Goal: Navigation & Orientation: Find specific page/section

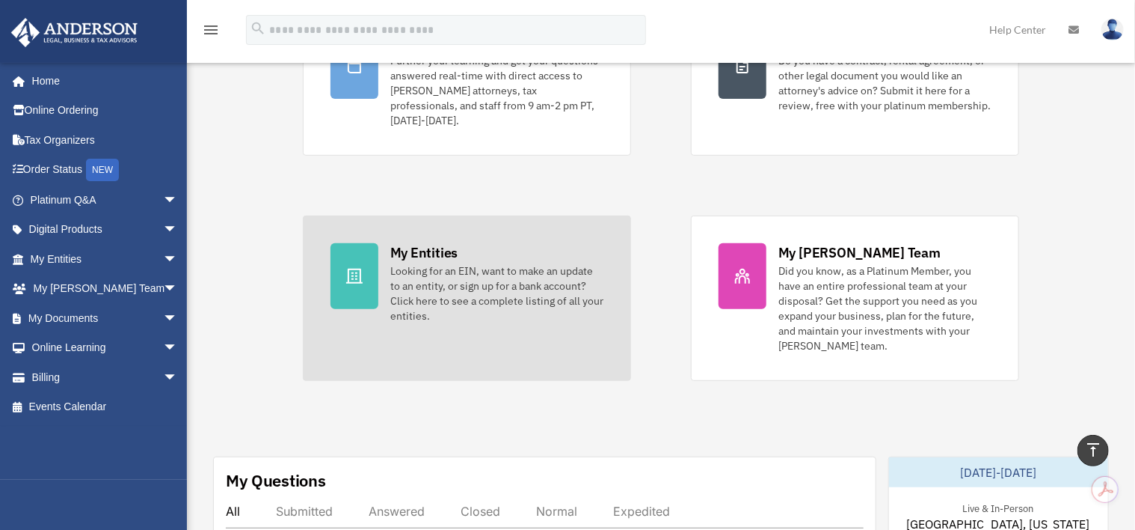
scroll to position [187, 0]
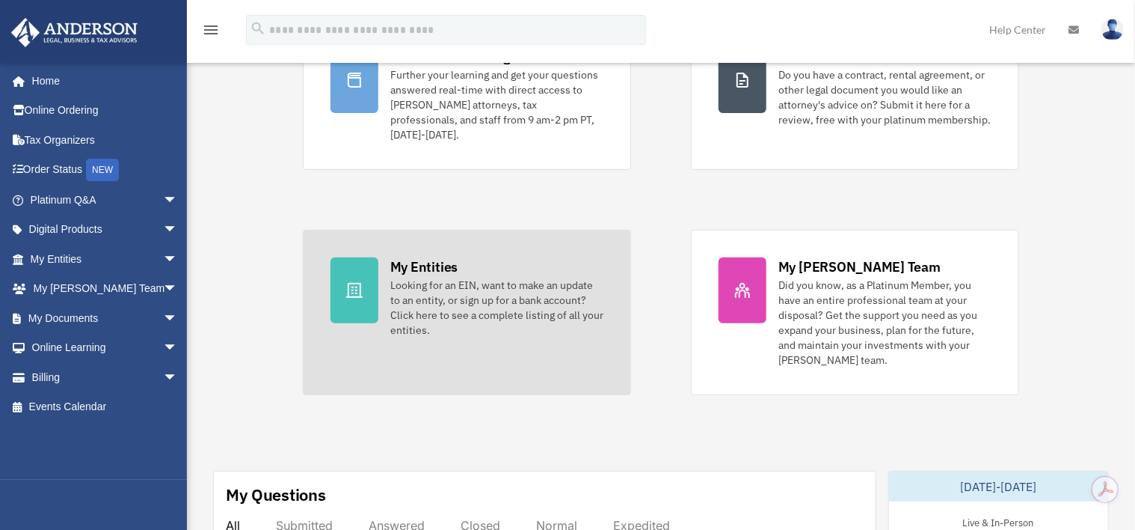
click at [415, 277] on div "Looking for an EIN, want to make an update to an entity, or sign up for a bank …" at bounding box center [496, 307] width 213 height 60
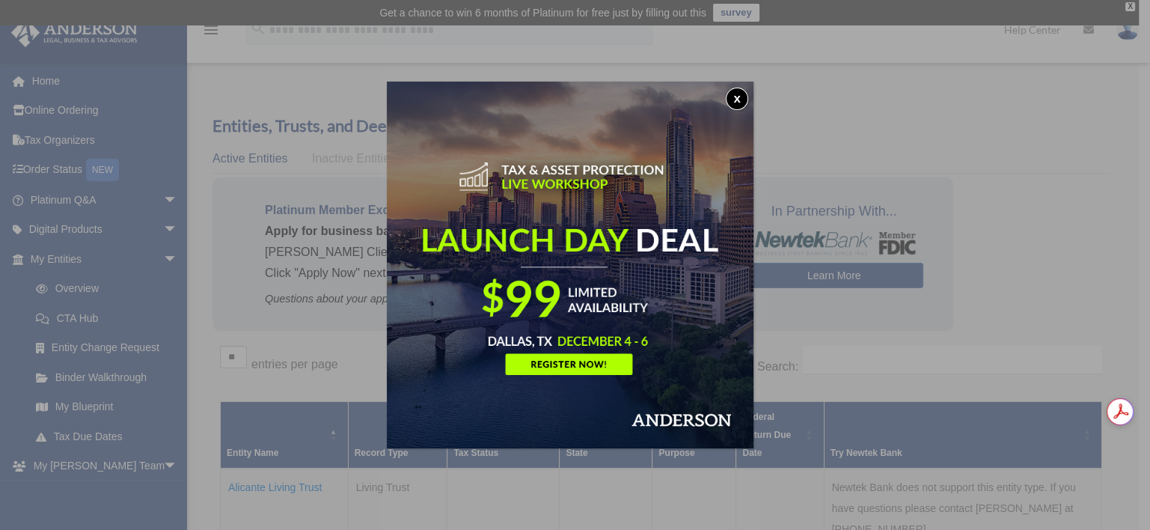
click at [739, 96] on button "x" at bounding box center [737, 99] width 22 height 22
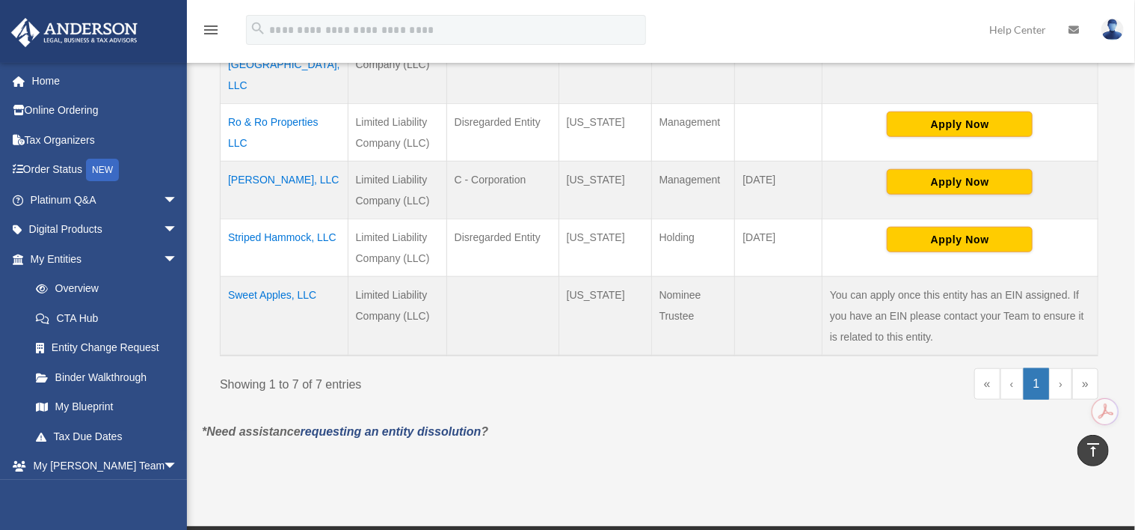
scroll to position [532, 0]
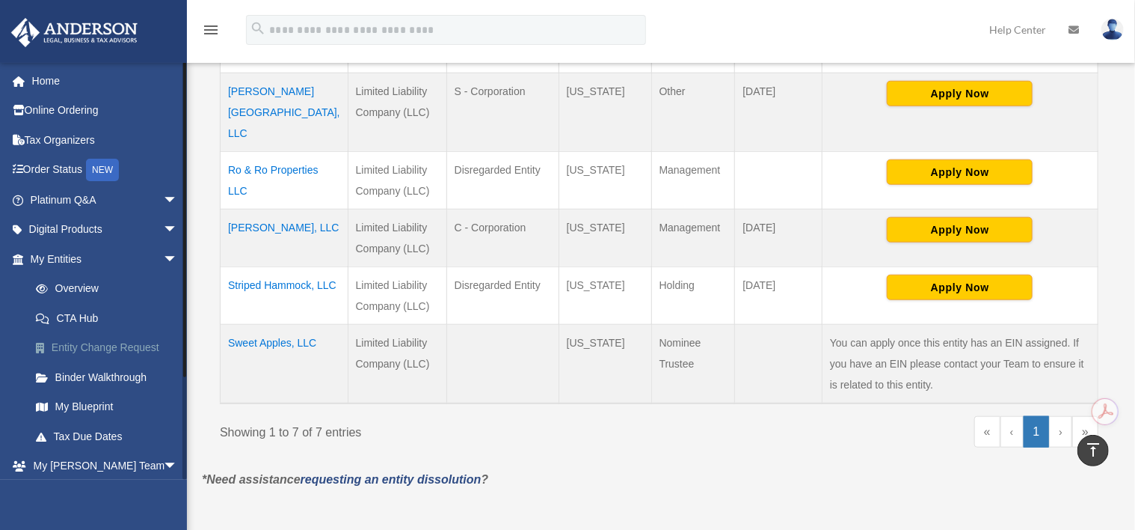
click at [116, 349] on link "Entity Change Request" at bounding box center [111, 348] width 180 height 30
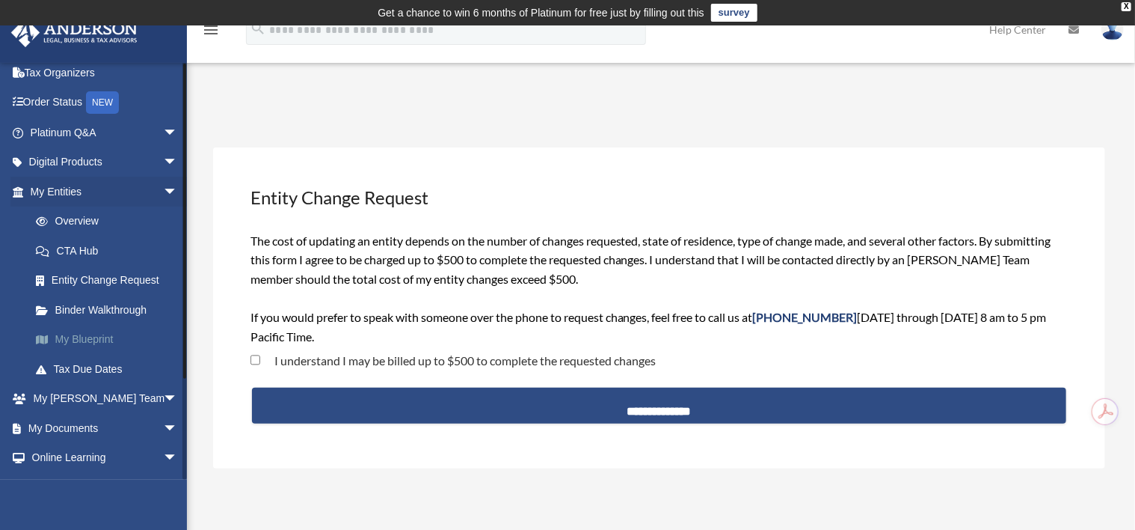
scroll to position [93, 0]
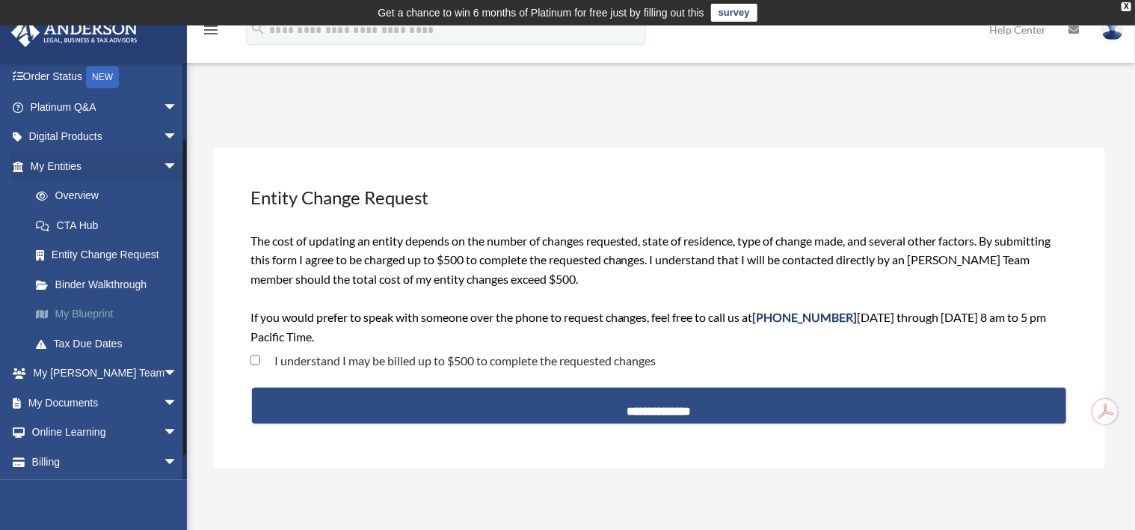
click at [89, 313] on link "My Blueprint" at bounding box center [111, 314] width 180 height 30
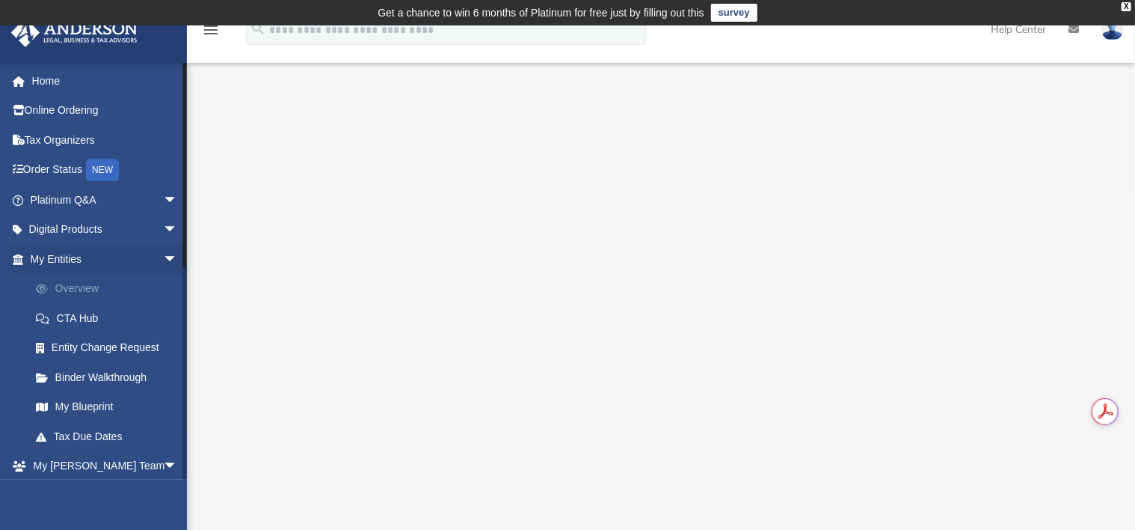
click at [75, 284] on link "Overview" at bounding box center [111, 289] width 180 height 30
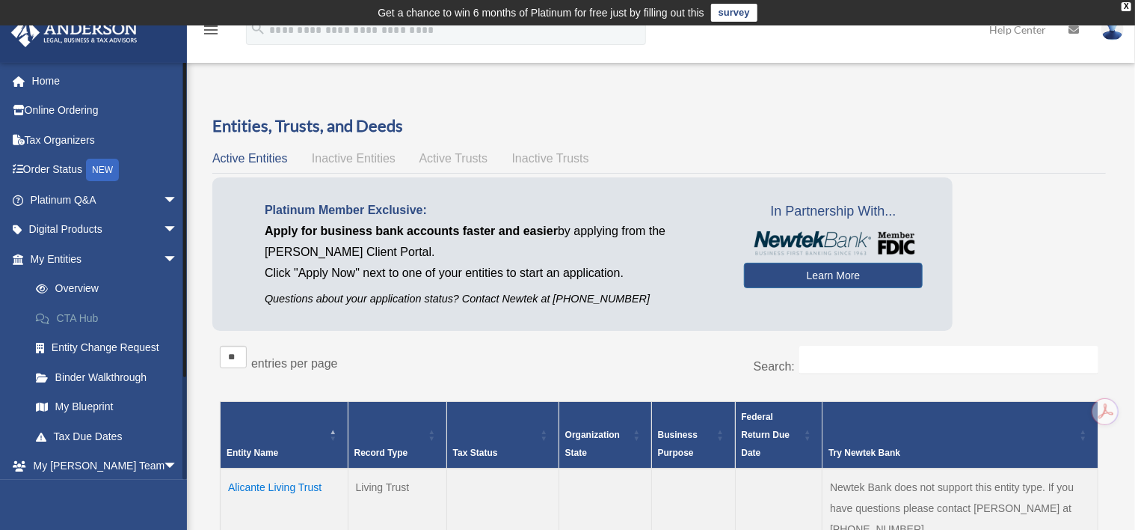
click at [79, 317] on link "CTA Hub" at bounding box center [111, 318] width 180 height 30
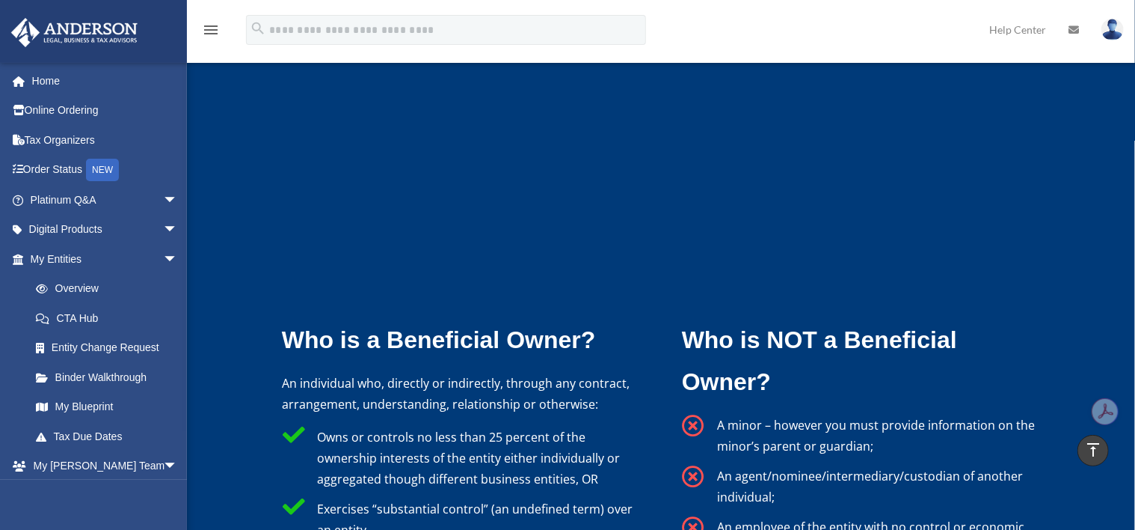
scroll to position [2805, 0]
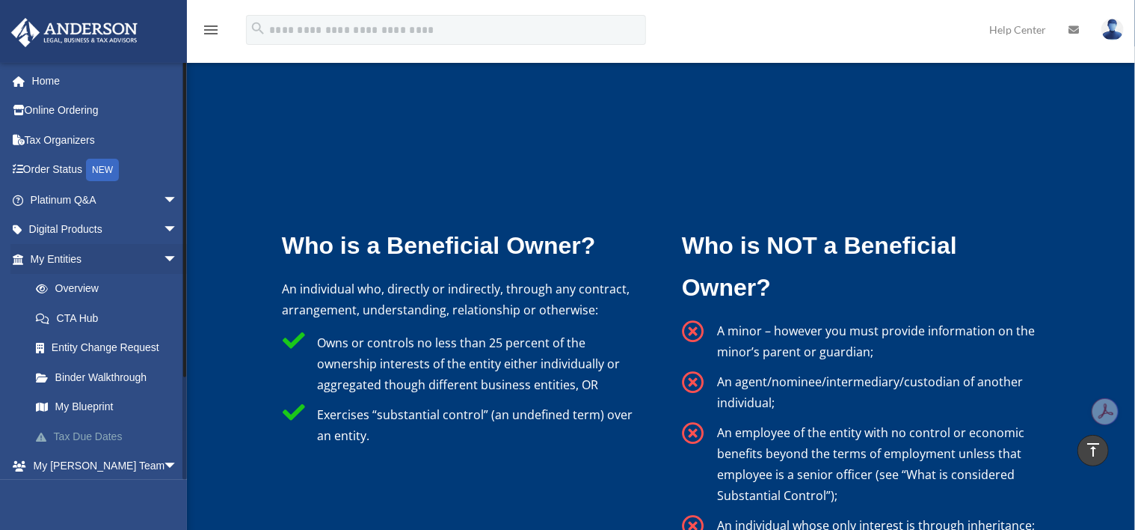
click at [102, 429] on link "Tax Due Dates" at bounding box center [111, 436] width 180 height 30
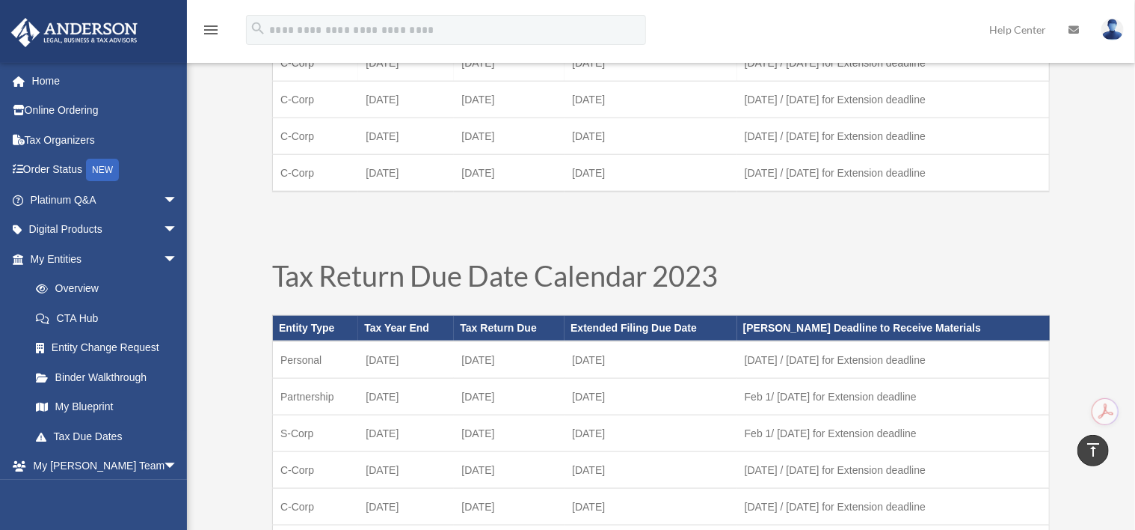
scroll to position [654, 0]
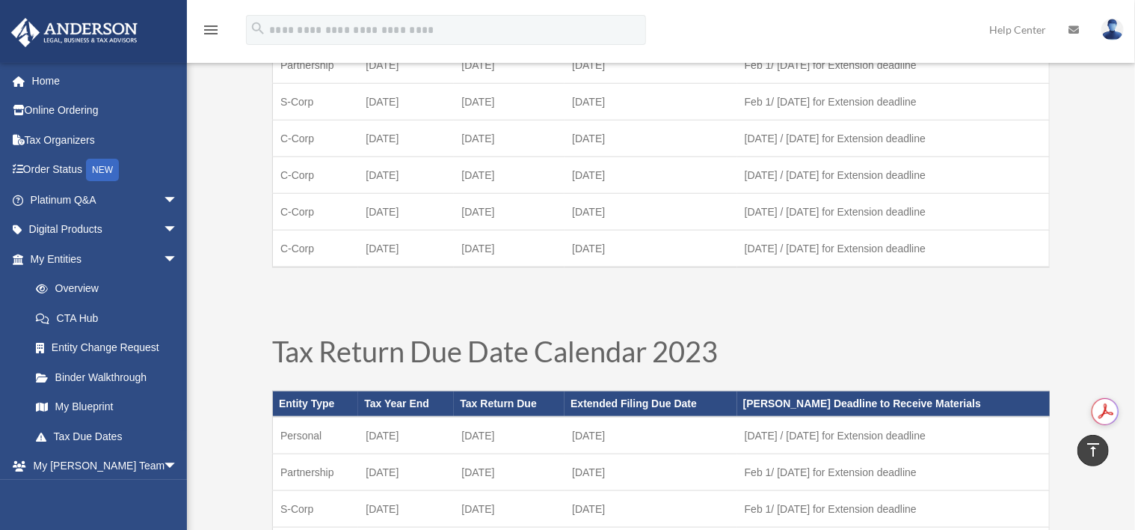
click at [1116, 33] on img at bounding box center [1113, 30] width 22 height 22
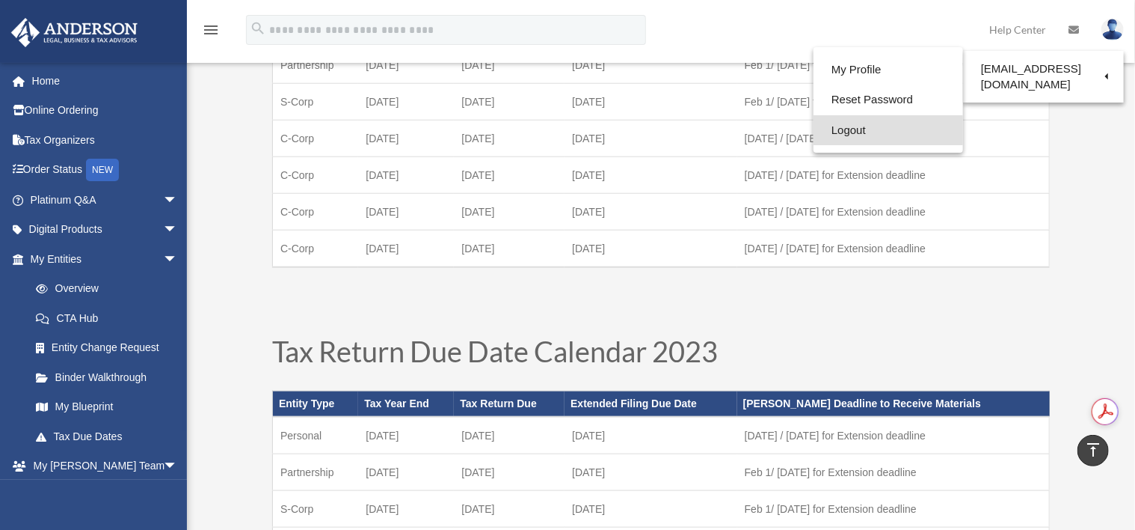
click at [856, 135] on link "Logout" at bounding box center [889, 130] width 150 height 31
